Goal: Find specific page/section: Find specific page/section

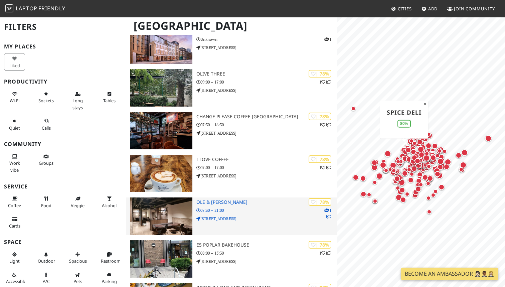
scroll to position [2806, 0]
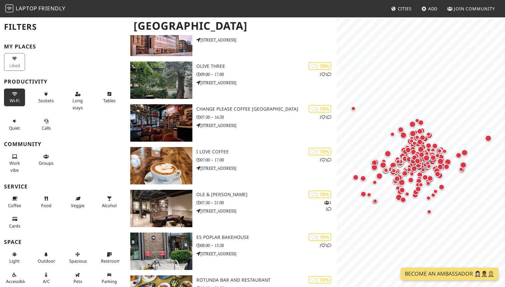
click at [18, 100] on span "Wi-Fi" at bounding box center [15, 101] width 10 height 6
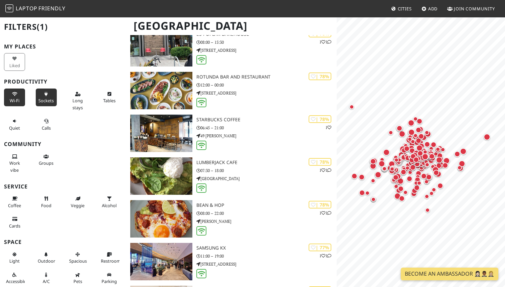
click at [47, 95] on icon at bounding box center [45, 94] width 5 height 4
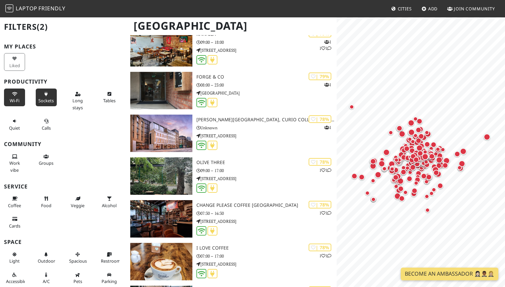
click at [13, 98] on span "Wi-Fi" at bounding box center [15, 101] width 10 height 6
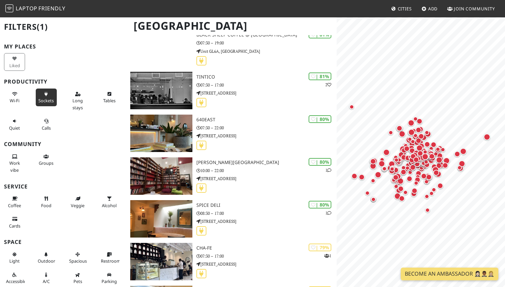
click at [59, 99] on div "Sockets" at bounding box center [48, 100] width 32 height 27
click at [43, 98] on span "Sockets" at bounding box center [45, 101] width 15 height 6
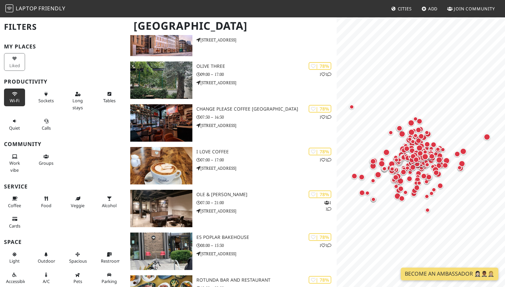
click at [4, 97] on button "Wi-Fi" at bounding box center [14, 98] width 21 height 18
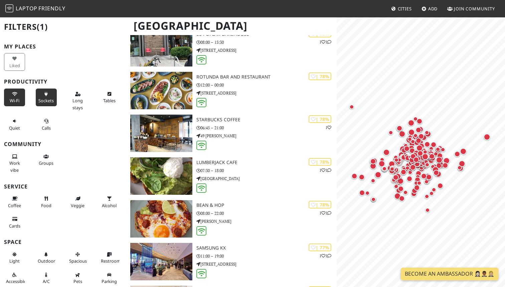
click at [43, 101] on span "Sockets" at bounding box center [45, 101] width 15 height 6
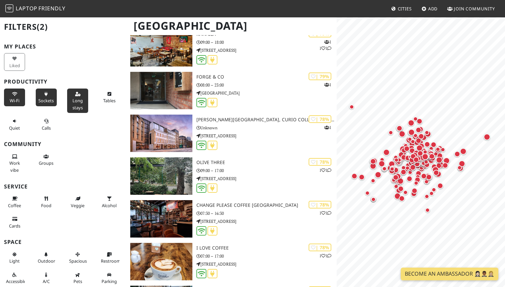
click at [76, 99] on span "Long stays" at bounding box center [77, 104] width 10 height 13
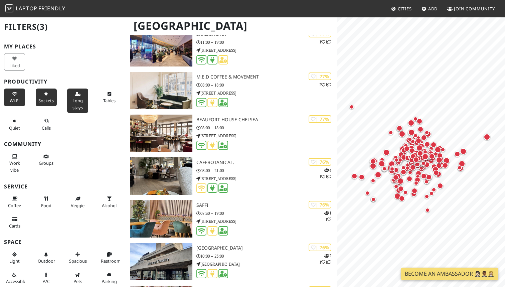
click at [62, 99] on div "Sockets" at bounding box center [48, 100] width 32 height 27
click at [53, 100] on span "Sockets" at bounding box center [45, 101] width 15 height 6
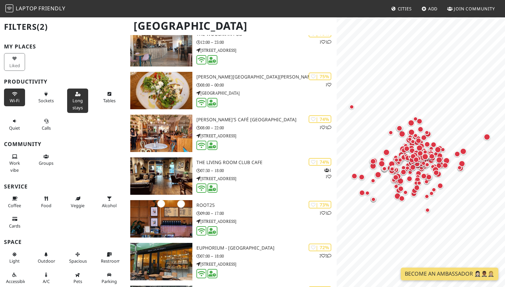
click at [24, 99] on button "Wi-Fi" at bounding box center [14, 98] width 21 height 18
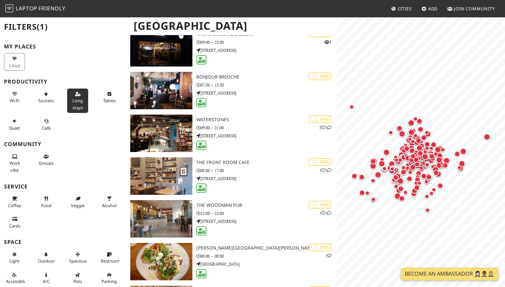
click at [84, 98] on button "Long stays" at bounding box center [77, 101] width 21 height 24
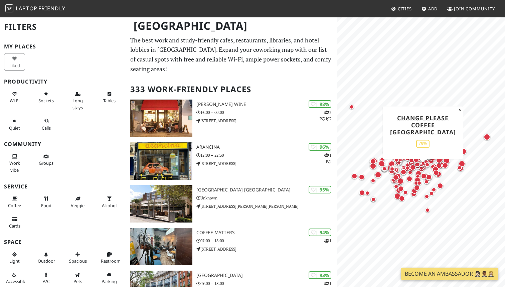
scroll to position [0, 0]
